Goal: Task Accomplishment & Management: Manage account settings

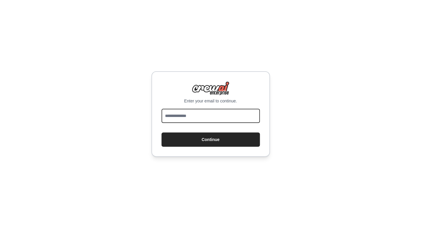
click at [199, 118] on input "email" at bounding box center [211, 115] width 98 height 14
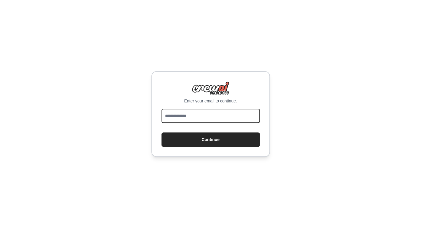
click at [199, 118] on input "email" at bounding box center [211, 115] width 98 height 14
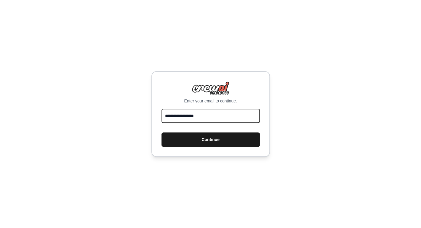
type input "**********"
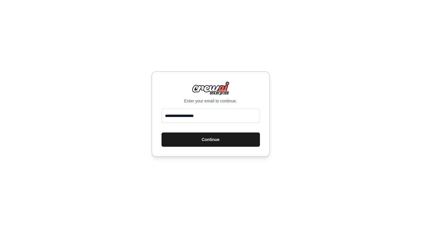
click at [200, 140] on button "Continue" at bounding box center [211, 139] width 98 height 14
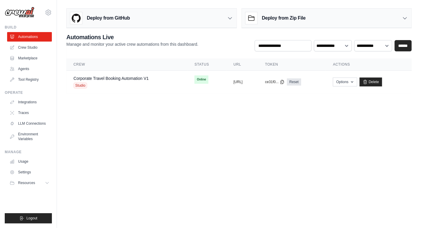
click at [200, 128] on body "[EMAIL_ADDRESS][DOMAIN_NAME] Settings Build Automations Crew Studio" at bounding box center [210, 114] width 421 height 228
click at [180, 129] on body "[EMAIL_ADDRESS][DOMAIN_NAME] Settings Build Automations Crew Studio" at bounding box center [210, 114] width 421 height 228
click at [357, 82] on button "Options" at bounding box center [345, 81] width 24 height 9
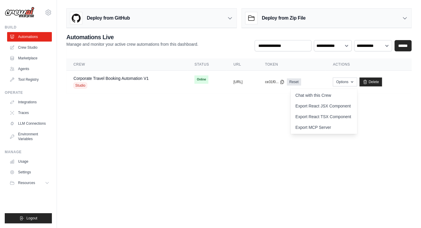
click at [254, 131] on body "[EMAIL_ADDRESS][DOMAIN_NAME] Settings Build Automations Crew Studio" at bounding box center [210, 114] width 421 height 228
